Goal: Transaction & Acquisition: Subscribe to service/newsletter

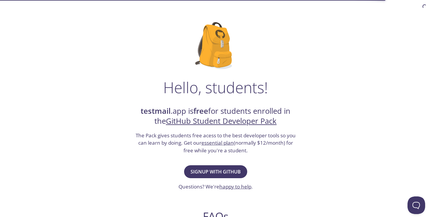
scroll to position [23, 0]
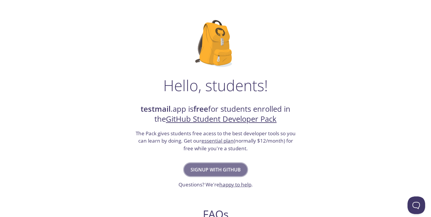
click at [208, 171] on span "Signup with GitHub" at bounding box center [215, 169] width 50 height 8
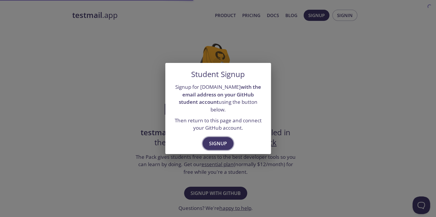
click at [217, 139] on span "Signup" at bounding box center [218, 143] width 18 height 8
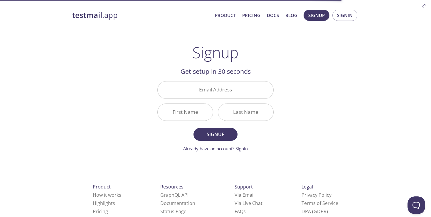
click at [146, 146] on div "testmail .app Product Pricing Docs Blog Signup Signin Signup Get setup in 30 se…" at bounding box center [215, 140] width 300 height 269
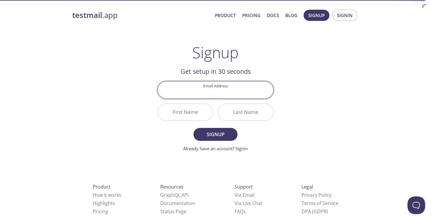
click at [206, 87] on input "Email Address" at bounding box center [216, 89] width 116 height 17
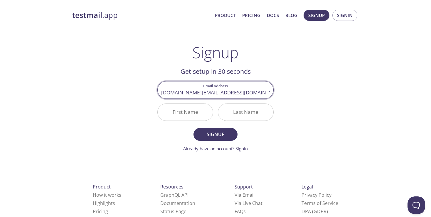
type input "[DOMAIN_NAME][EMAIL_ADDRESS][DOMAIN_NAME]"
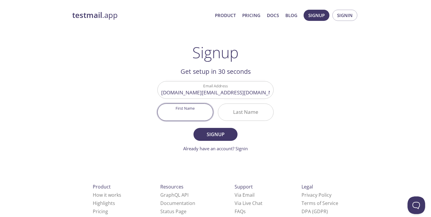
click at [184, 114] on input "First Name" at bounding box center [185, 112] width 55 height 17
type input "[PERSON_NAME]"
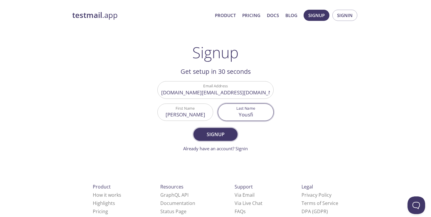
type input "Yousfi"
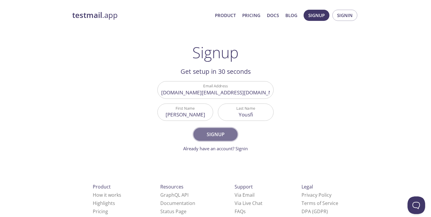
click at [219, 136] on span "Signup" at bounding box center [215, 134] width 31 height 8
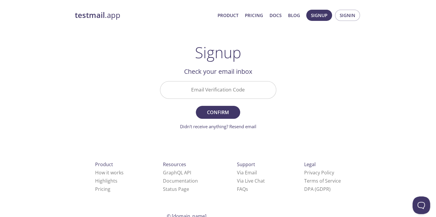
click at [233, 85] on input "Email Verification Code" at bounding box center [218, 89] width 116 height 17
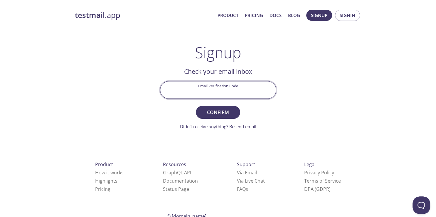
paste input "AV6RSNN"
type input "AV6RSNN"
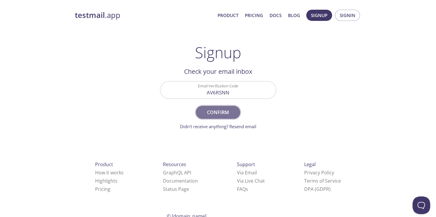
click at [222, 112] on span "Confirm" at bounding box center [217, 112] width 31 height 8
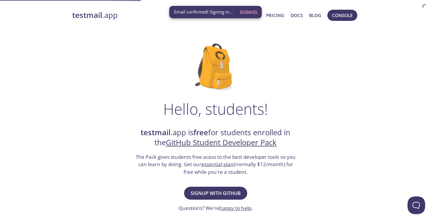
scroll to position [15, 0]
